Goal: Task Accomplishment & Management: Use online tool/utility

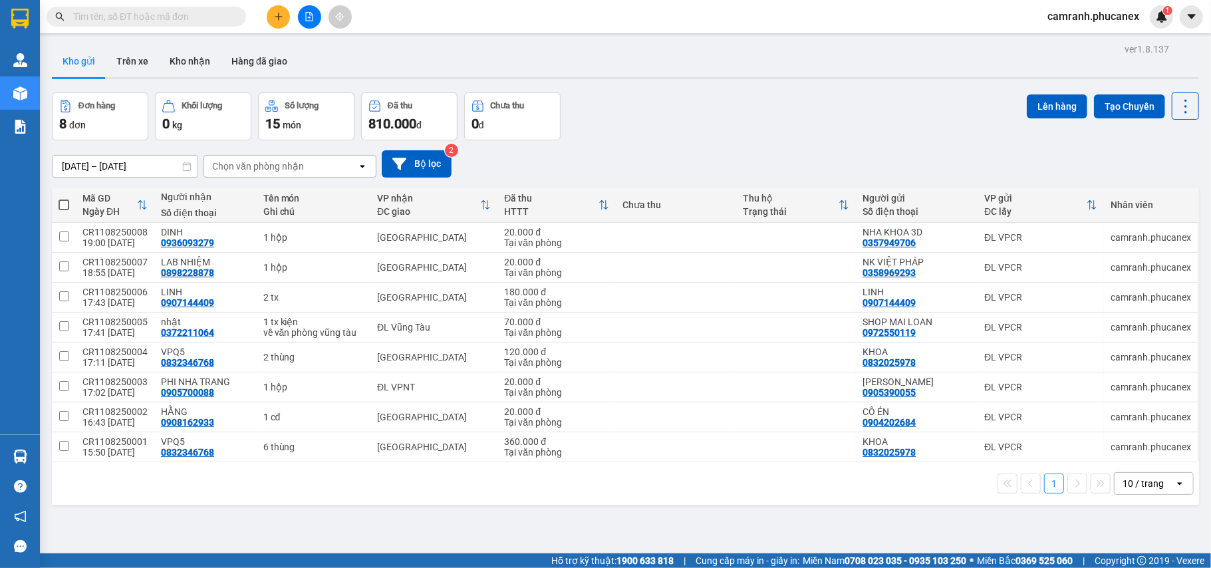
click at [59, 203] on span at bounding box center [64, 204] width 11 height 11
click at [64, 198] on input "checkbox" at bounding box center [64, 198] width 0 height 0
checkbox input "true"
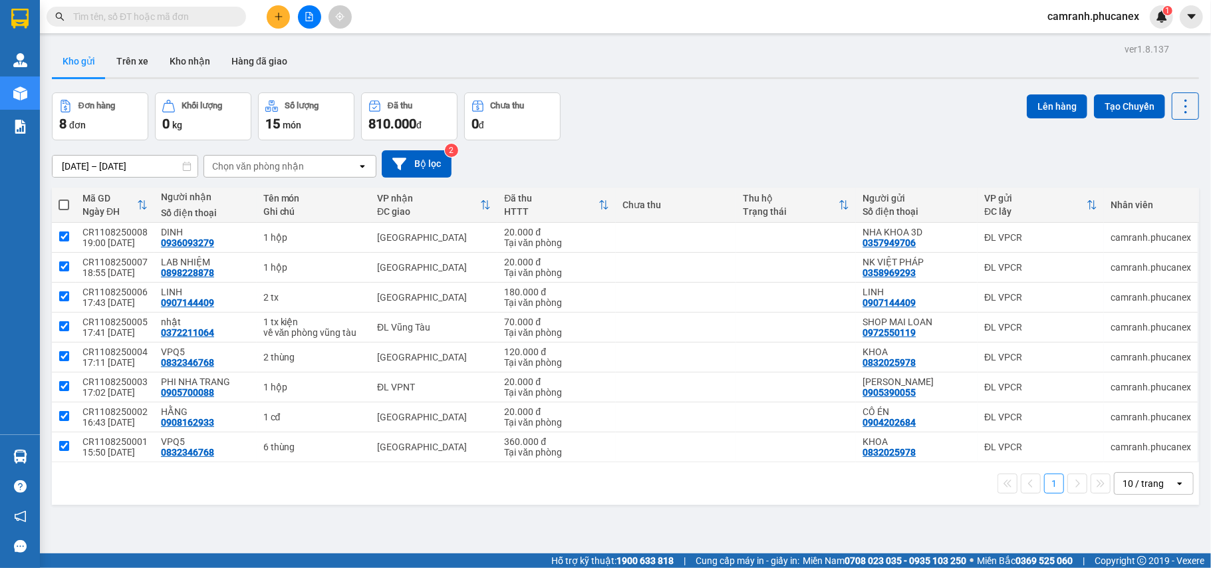
checkbox input "true"
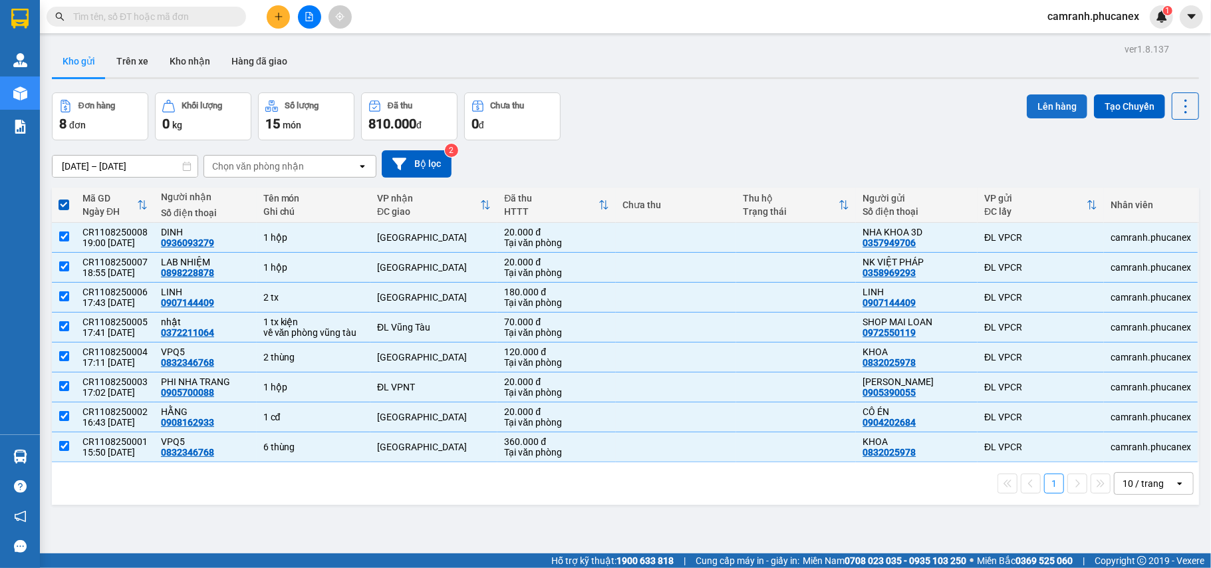
click at [1037, 108] on button "Lên hàng" at bounding box center [1057, 106] width 61 height 24
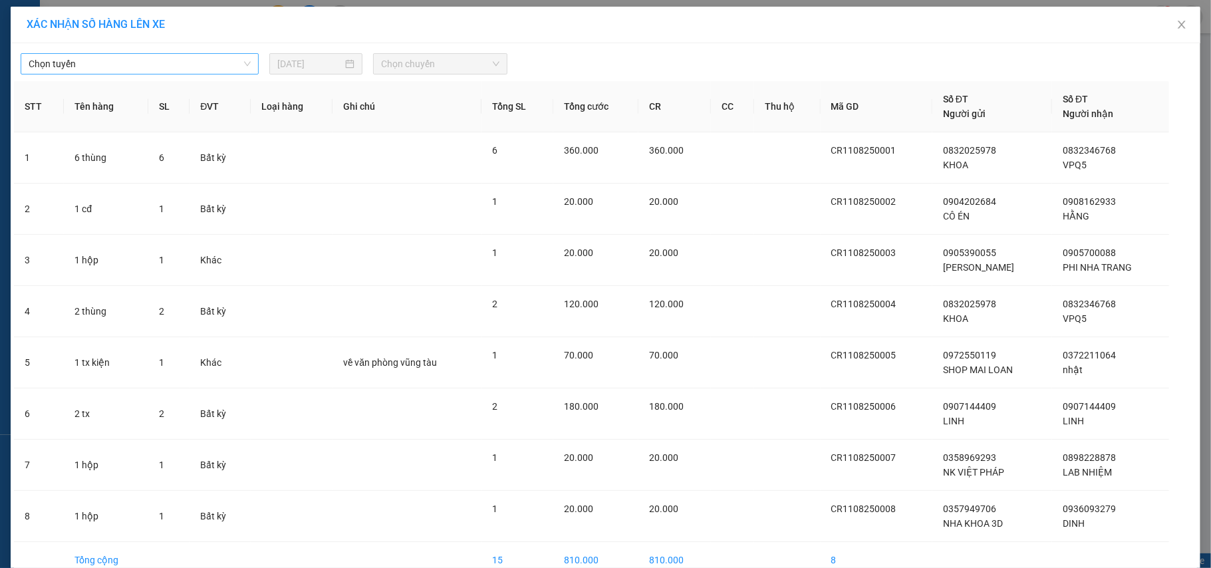
click at [232, 56] on span "Chọn tuyến" at bounding box center [140, 64] width 222 height 20
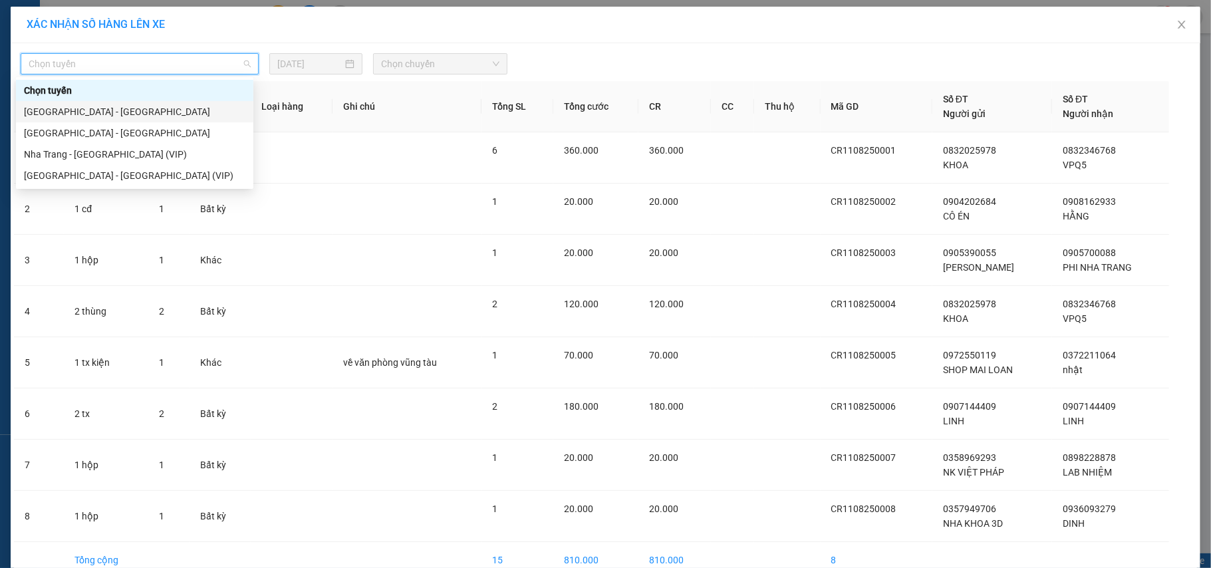
click at [81, 110] on div "[GEOGRAPHIC_DATA] - [GEOGRAPHIC_DATA]" at bounding box center [134, 111] width 221 height 15
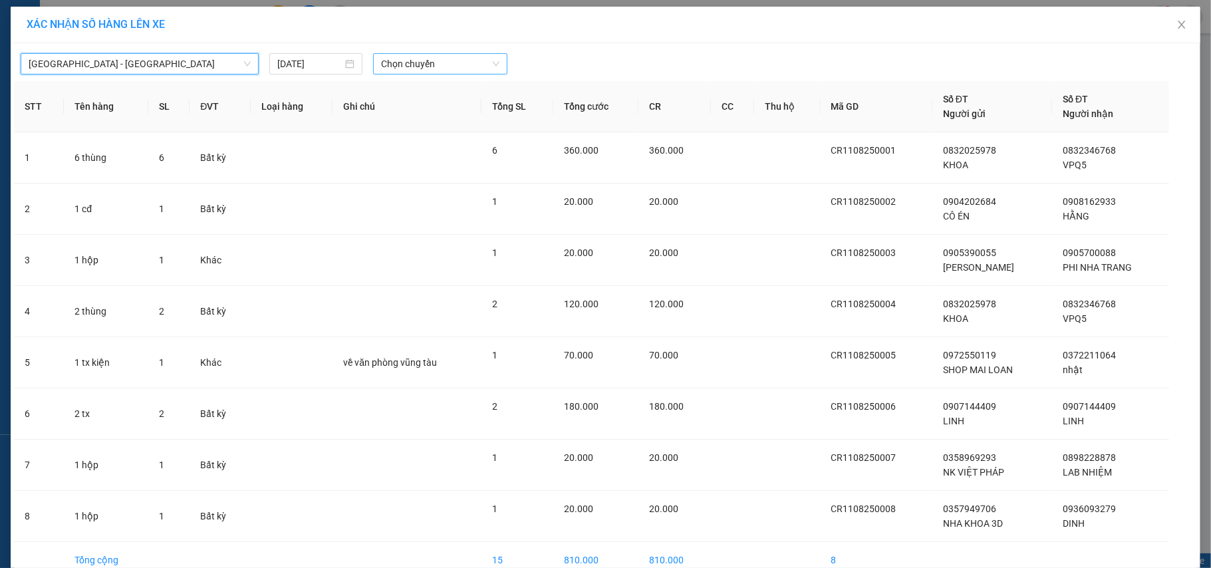
click at [476, 60] on span "Chọn chuyến" at bounding box center [440, 64] width 118 height 20
click at [436, 104] on div "20:00 - 51B-250.12" at bounding box center [427, 111] width 104 height 15
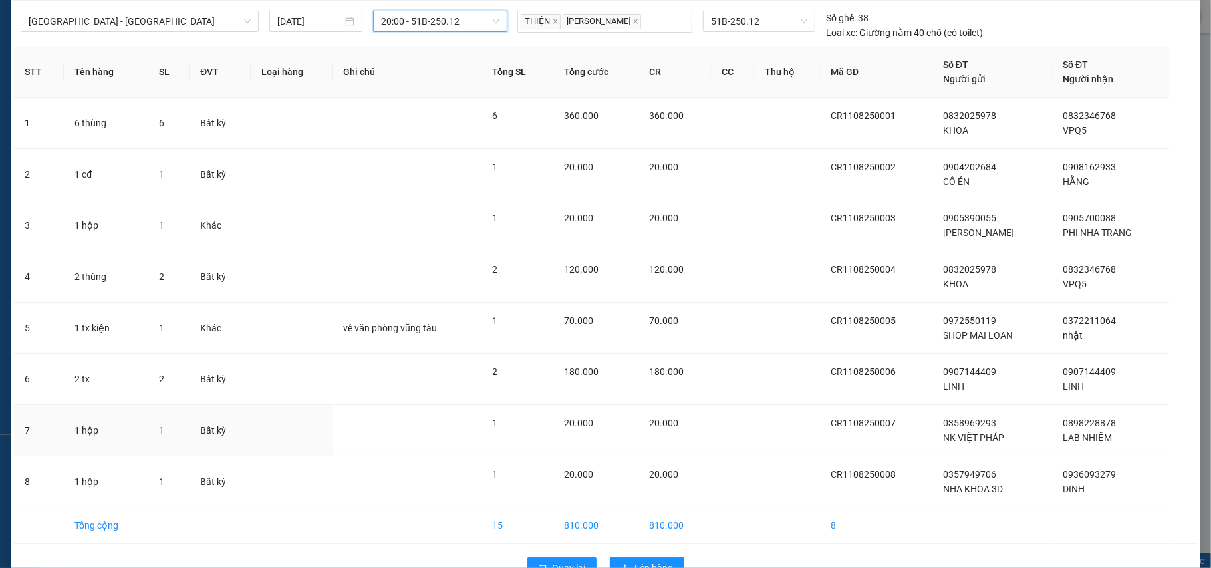
scroll to position [81, 0]
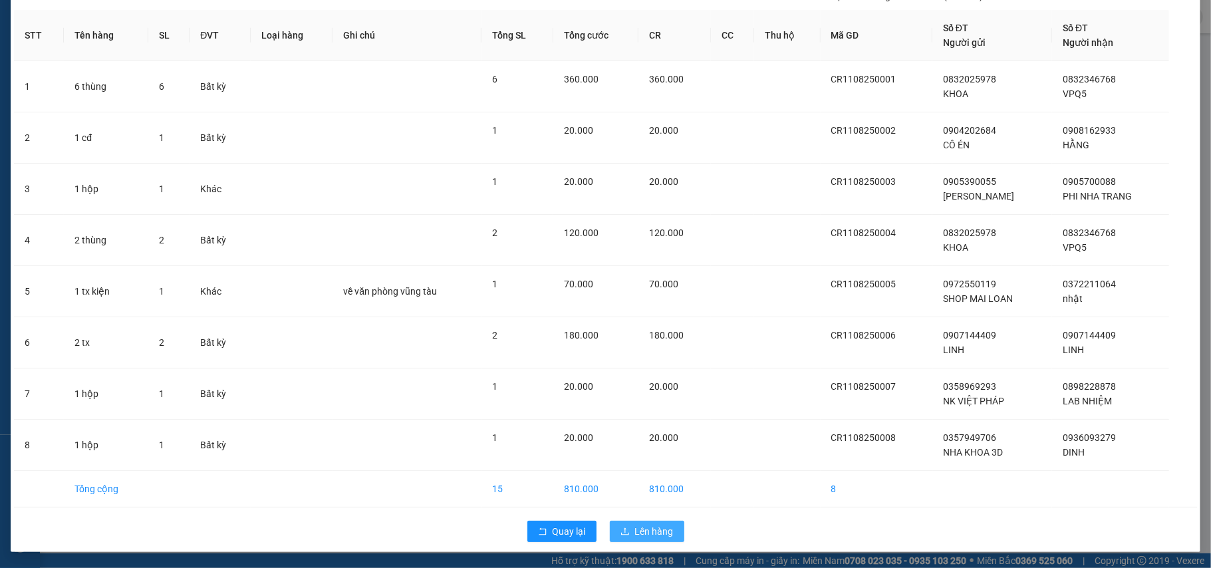
click at [642, 525] on span "Lên hàng" at bounding box center [654, 531] width 39 height 15
